Goal: Task Accomplishment & Management: Manage account settings

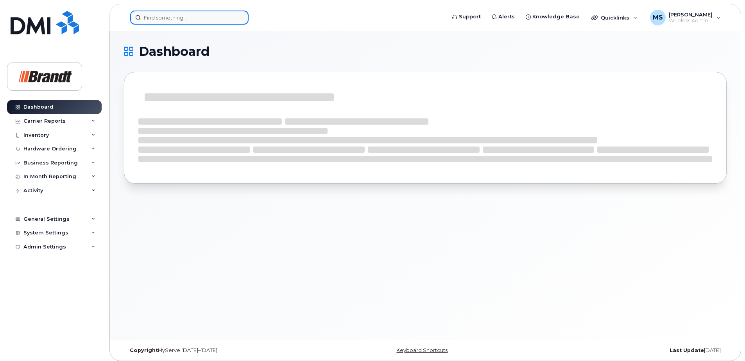
click at [214, 20] on input at bounding box center [189, 18] width 118 height 14
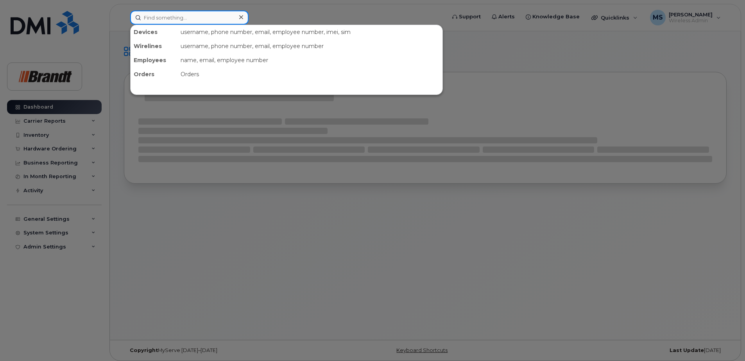
paste input "357479188092576"
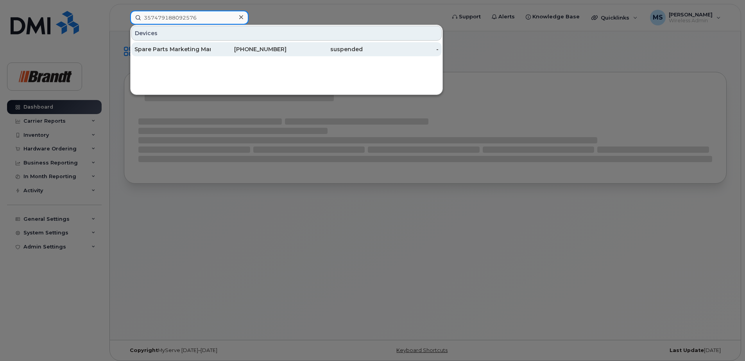
type input "357479188092576"
click at [199, 50] on div "Spare Parts Marketing Manager Csc." at bounding box center [172, 49] width 76 height 8
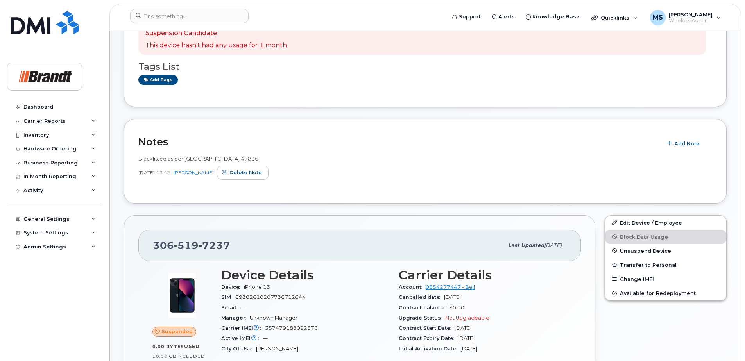
scroll to position [78, 0]
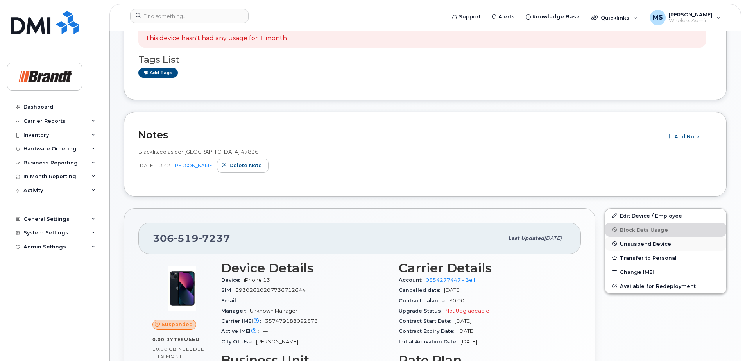
click at [662, 246] on span "Unsuspend Device" at bounding box center [645, 244] width 51 height 6
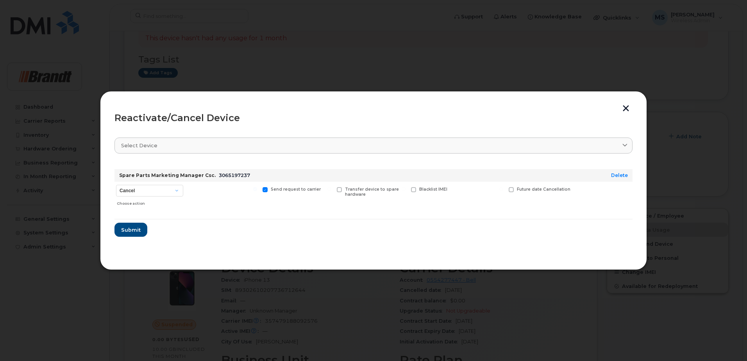
click at [624, 108] on button "button" at bounding box center [626, 109] width 12 height 8
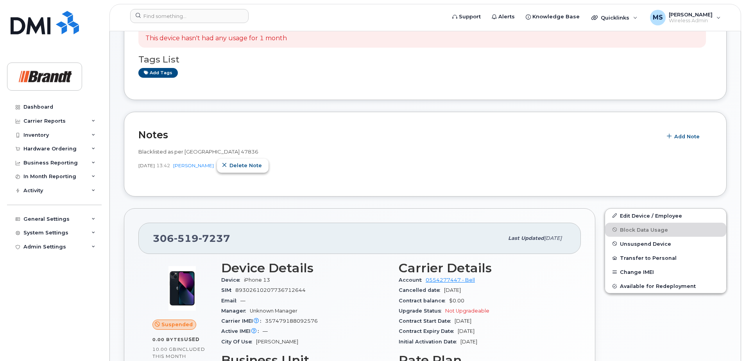
click at [242, 166] on span "Delete note" at bounding box center [245, 165] width 32 height 7
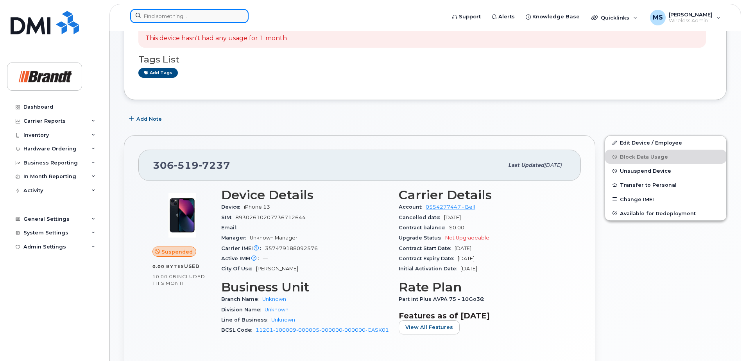
click at [198, 16] on input at bounding box center [189, 16] width 118 height 14
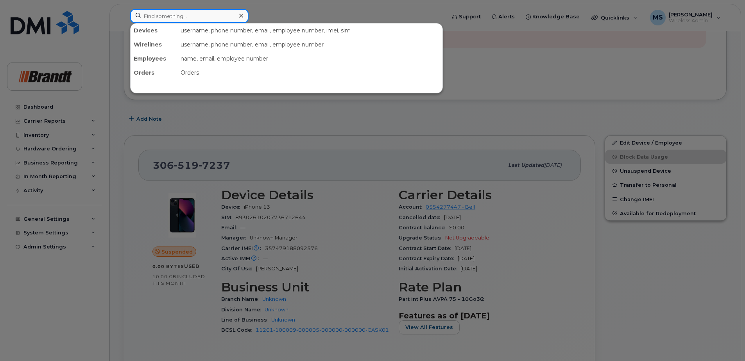
paste input "352892115396701"
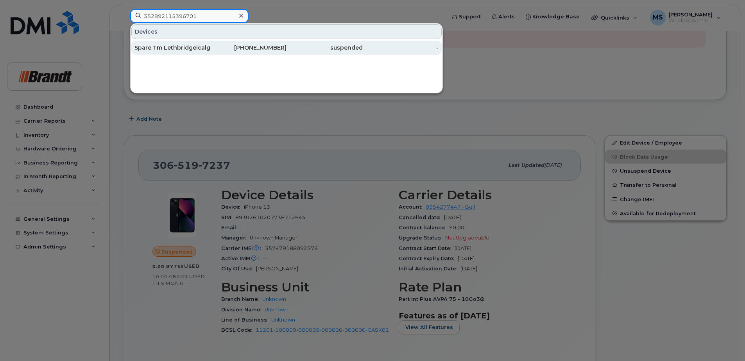
type input "352892115396701"
click at [181, 49] on div "Spare Tm Lethbridgeicalgary" at bounding box center [172, 48] width 76 height 8
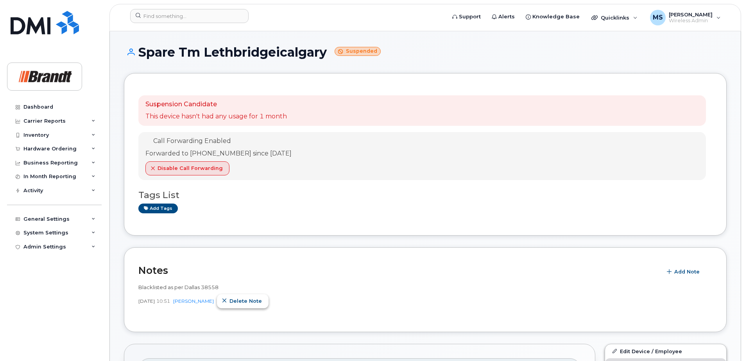
click at [241, 304] on span "Delete note" at bounding box center [245, 300] width 32 height 7
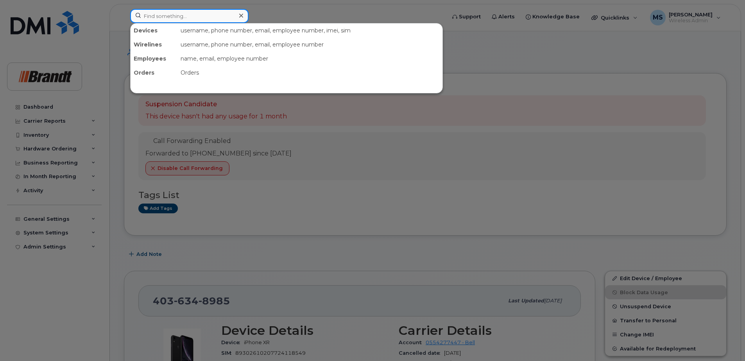
click at [179, 13] on input at bounding box center [189, 16] width 118 height 14
paste input "356860114136150"
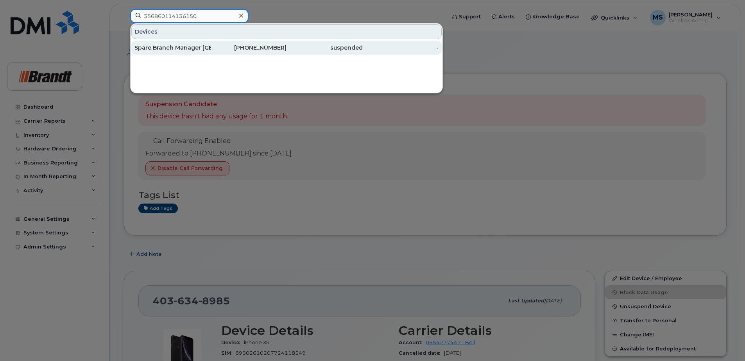
type input "356860114136150"
click at [290, 51] on div "suspended" at bounding box center [324, 48] width 76 height 8
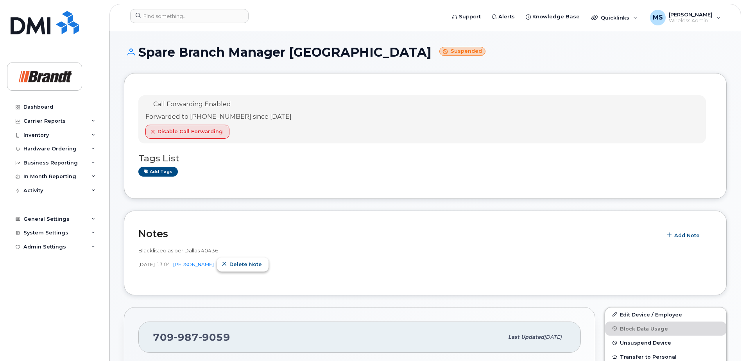
click at [262, 266] on span "Delete note" at bounding box center [245, 264] width 32 height 7
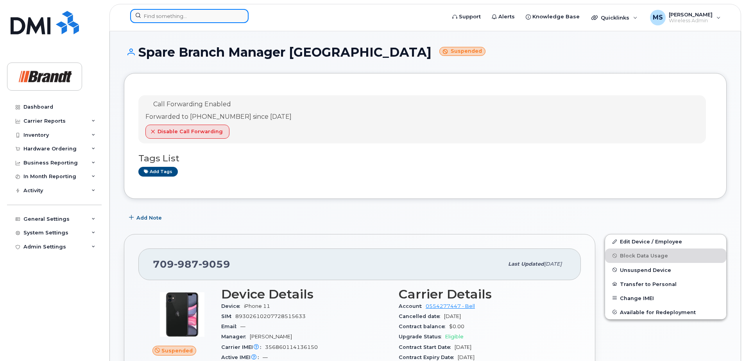
click at [191, 20] on input at bounding box center [189, 16] width 118 height 14
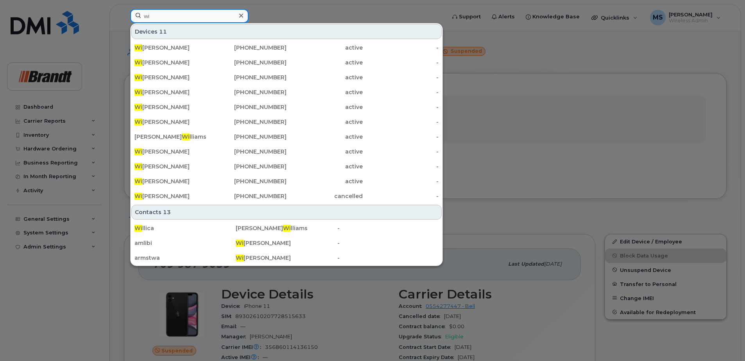
type input "w"
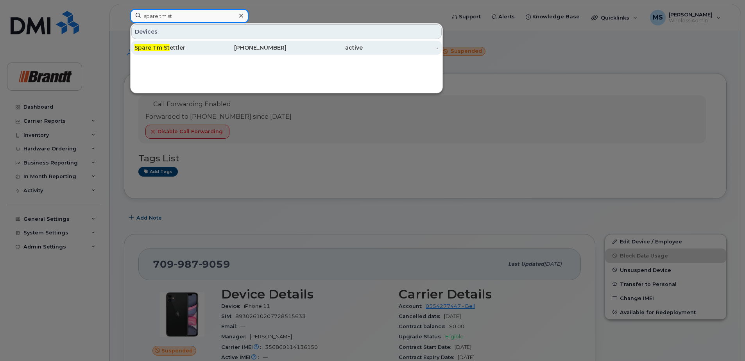
type input "spare tm st"
click at [288, 51] on div "active" at bounding box center [324, 48] width 76 height 8
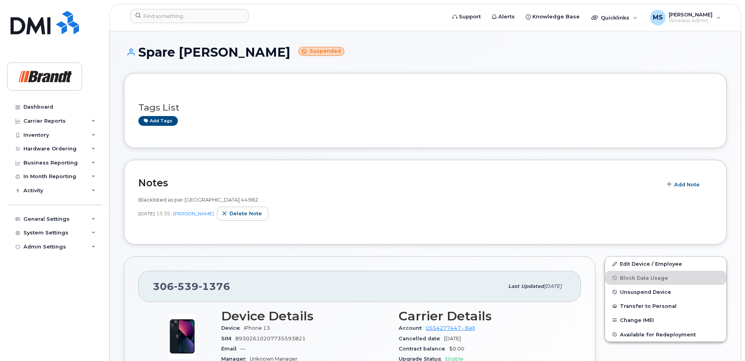
scroll to position [156, 0]
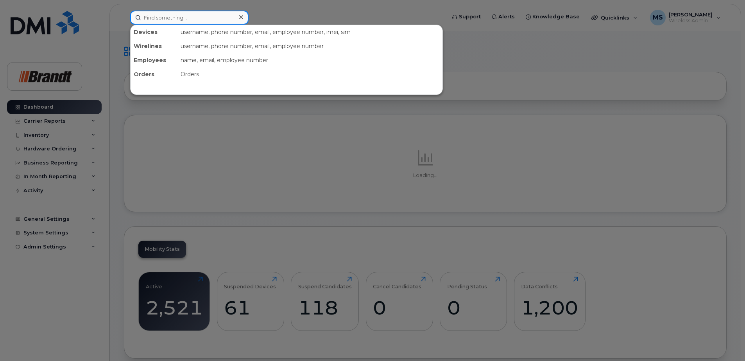
click at [187, 21] on input at bounding box center [189, 18] width 118 height 14
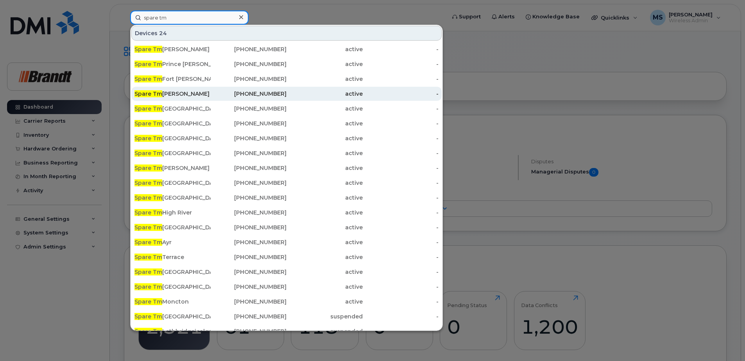
type input "spare tm"
click at [195, 89] on div "Spare Tm Stettler" at bounding box center [172, 94] width 76 height 14
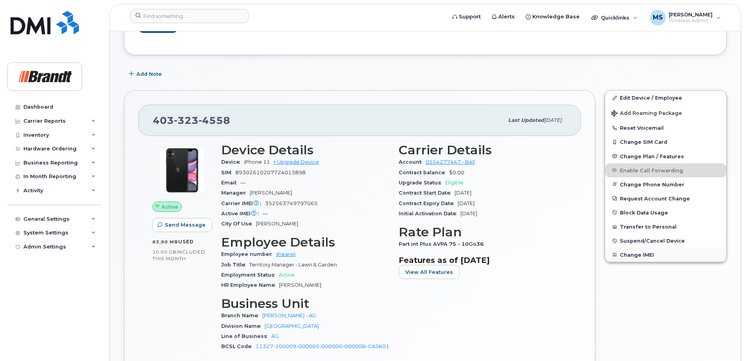
scroll to position [156, 0]
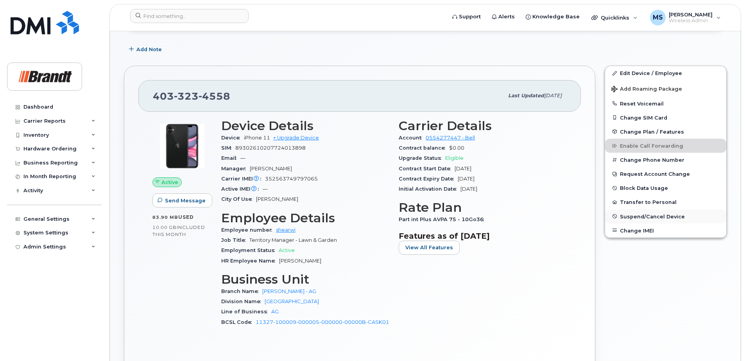
click at [627, 218] on span "Suspend/Cancel Device" at bounding box center [652, 216] width 65 height 6
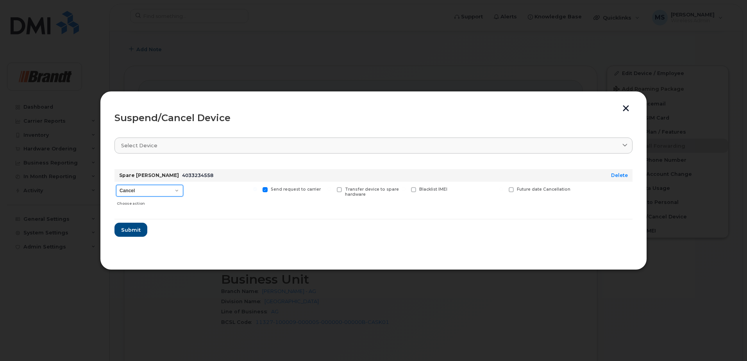
click at [173, 193] on select "Cancel Suspend - Extend Suspension Suspend - Reduced Rate Suspend - Full Rate S…" at bounding box center [149, 191] width 67 height 12
select select "[object Object]"
click at [116, 185] on select "Cancel Suspend - Extend Suspension Suspend - Reduced Rate Suspend - Full Rate S…" at bounding box center [149, 191] width 67 height 12
click at [413, 191] on span at bounding box center [413, 189] width 5 height 5
click at [406, 191] on input "Blacklist IMEI" at bounding box center [404, 189] width 4 height 4
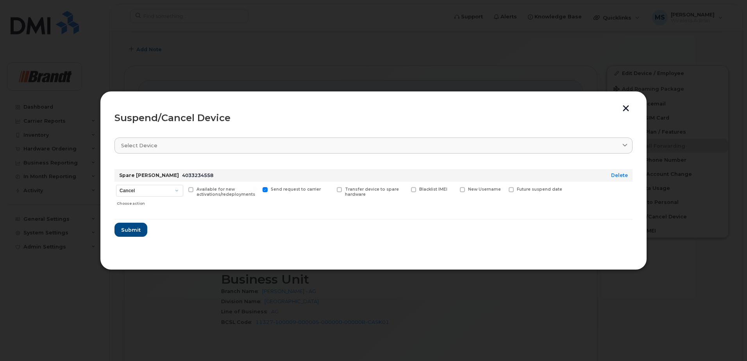
checkbox input "true"
click at [619, 175] on link "Delete" at bounding box center [619, 175] width 17 height 6
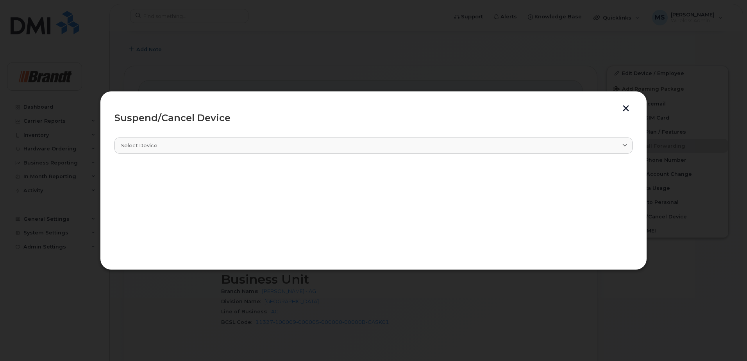
click at [629, 109] on button "button" at bounding box center [626, 109] width 12 height 8
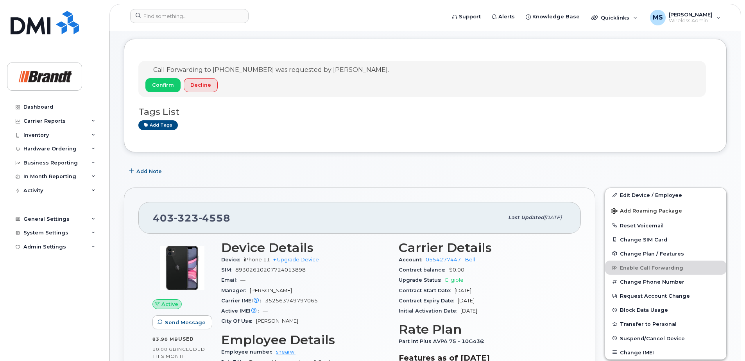
scroll to position [0, 0]
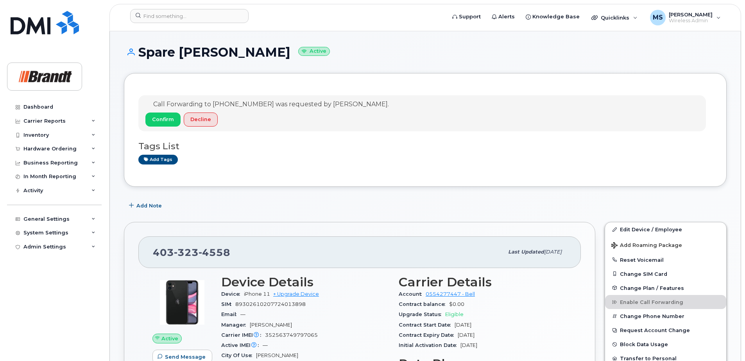
drag, startPoint x: 0, startPoint y: 0, endPoint x: 194, endPoint y: 16, distance: 194.8
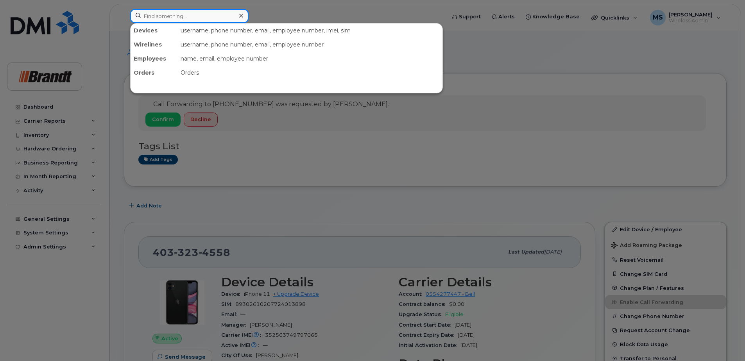
paste input "8196160140"
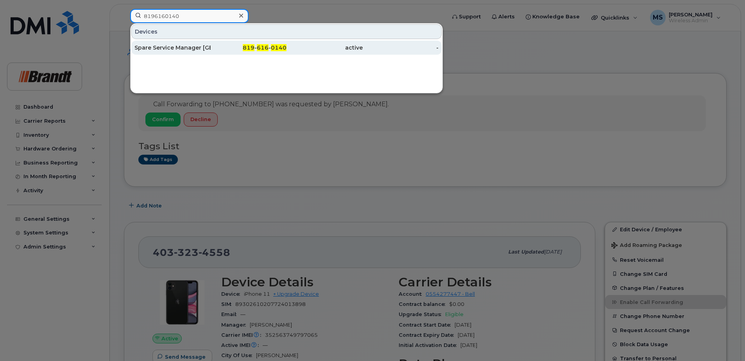
type input "8196160140"
drag, startPoint x: 193, startPoint y: 48, endPoint x: 205, endPoint y: 46, distance: 12.0
click at [193, 48] on div "Spare Service Manager [GEOGRAPHIC_DATA]" at bounding box center [172, 48] width 76 height 8
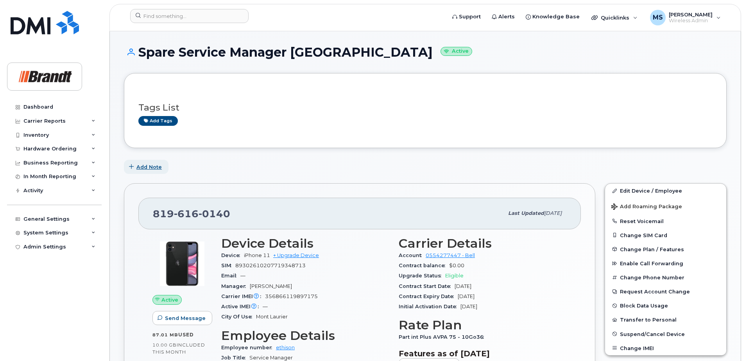
click at [142, 165] on span "Add Note" at bounding box center [148, 166] width 25 height 7
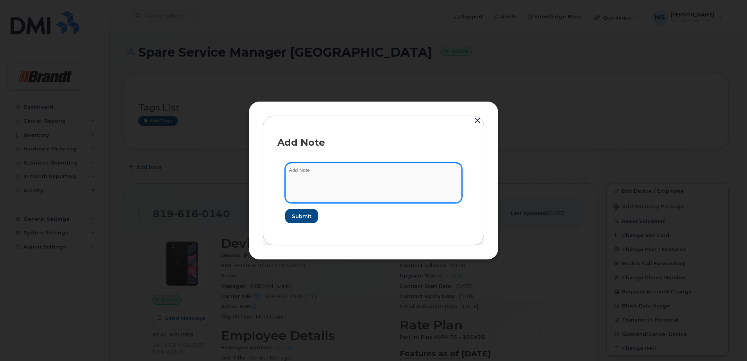
click at [396, 167] on textarea at bounding box center [373, 183] width 177 height 40
type textarea "To remain active in to Jan"
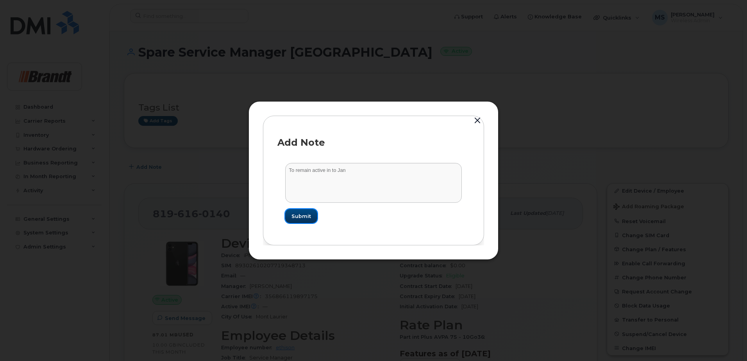
click at [309, 215] on span "Submit" at bounding box center [301, 216] width 20 height 7
